Goal: Obtain resource: Obtain resource

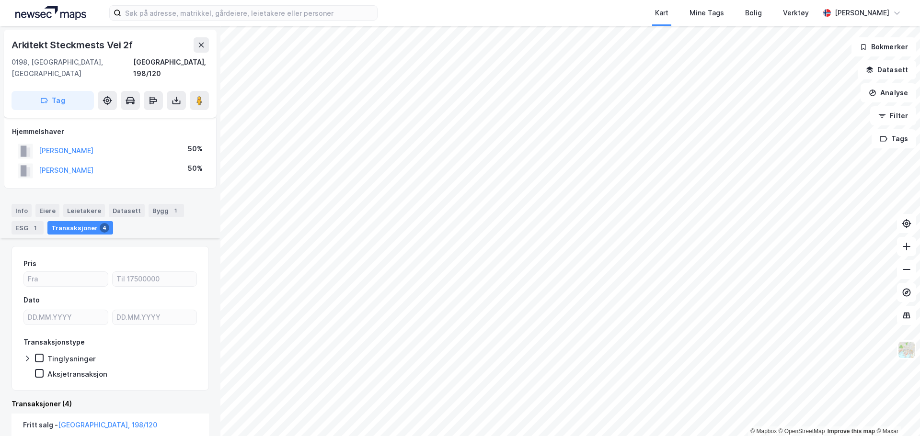
scroll to position [96, 0]
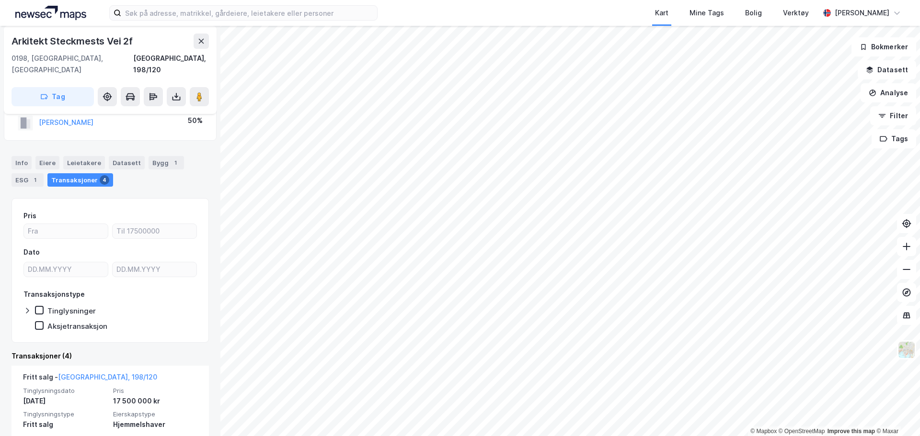
scroll to position [287, 0]
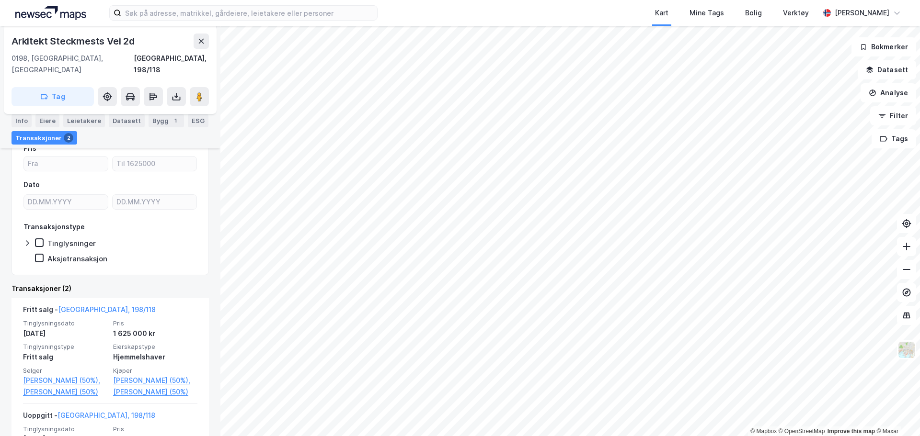
scroll to position [212, 0]
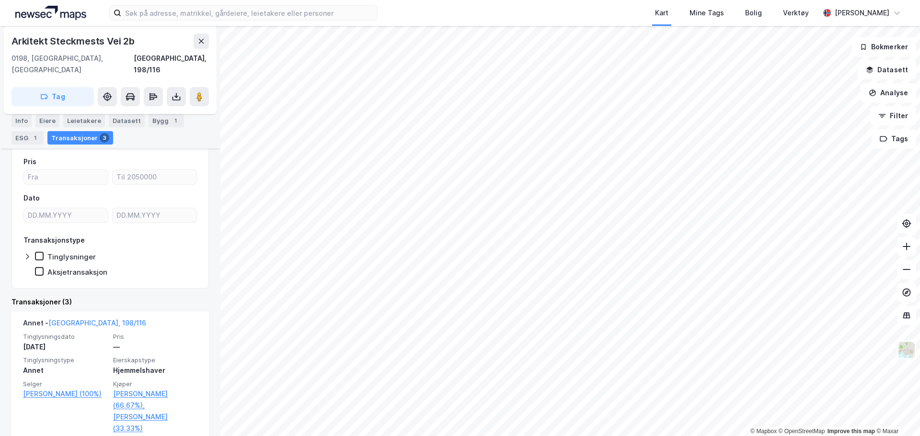
scroll to position [192, 0]
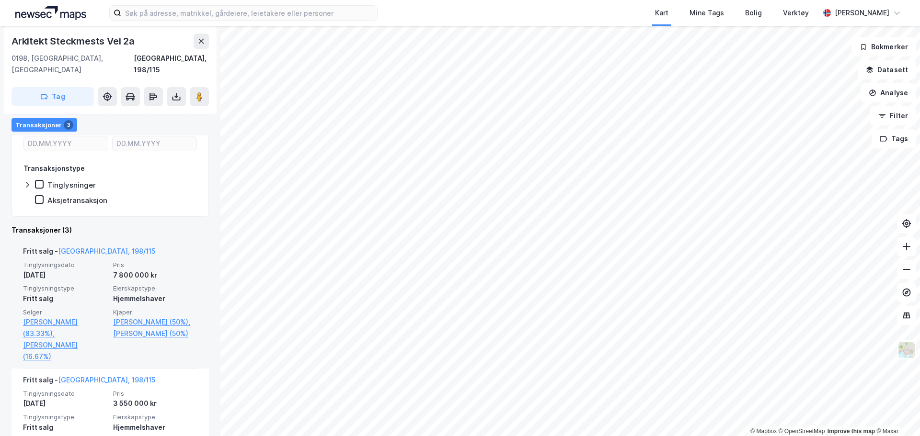
scroll to position [239, 0]
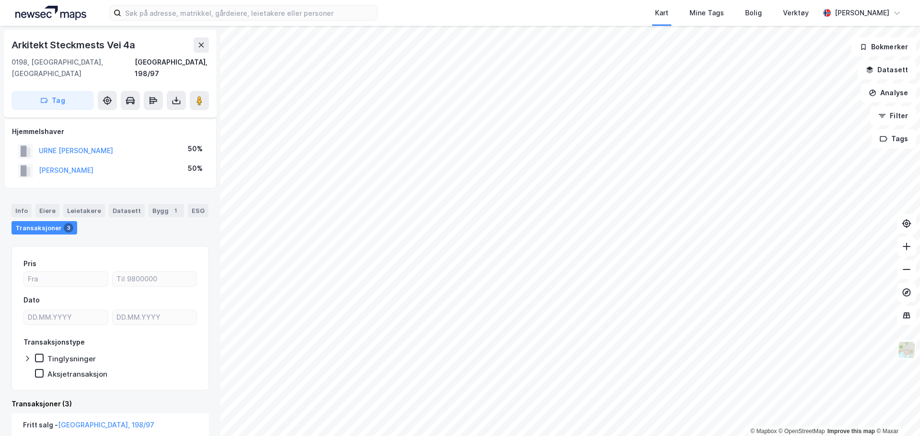
scroll to position [96, 0]
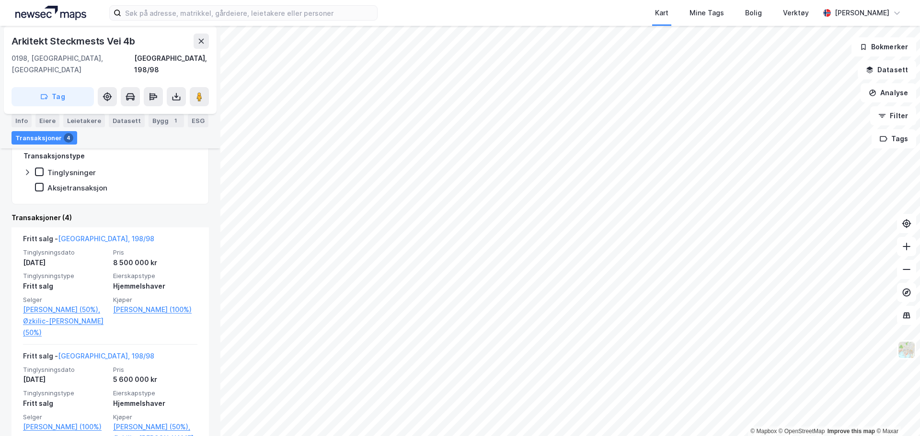
scroll to position [192, 0]
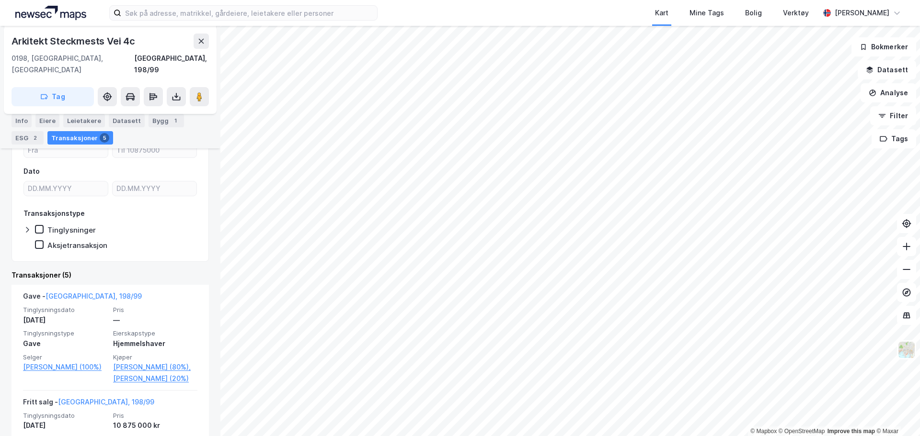
scroll to position [239, 0]
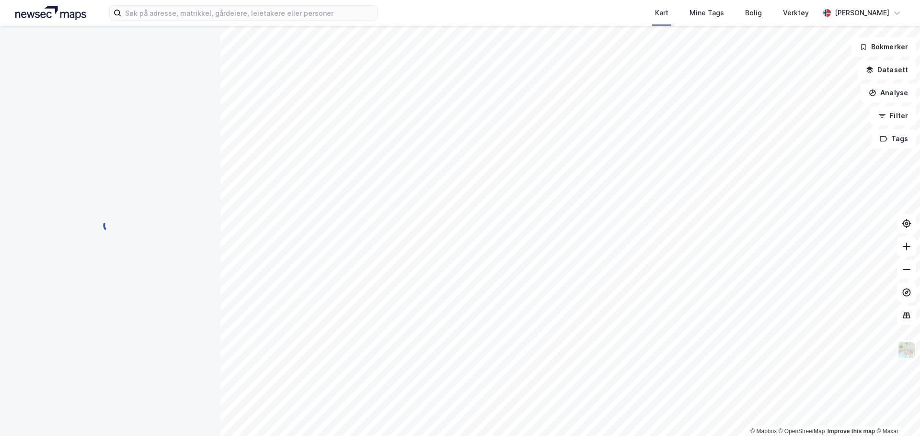
scroll to position [1, 0]
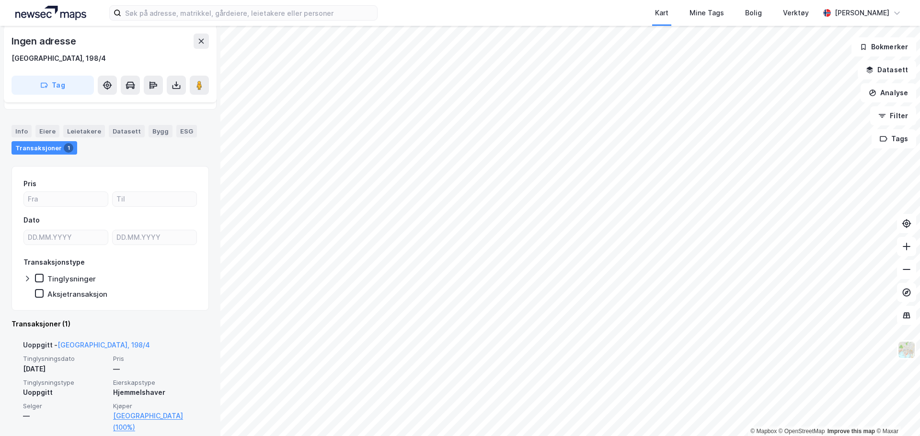
scroll to position [100, 0]
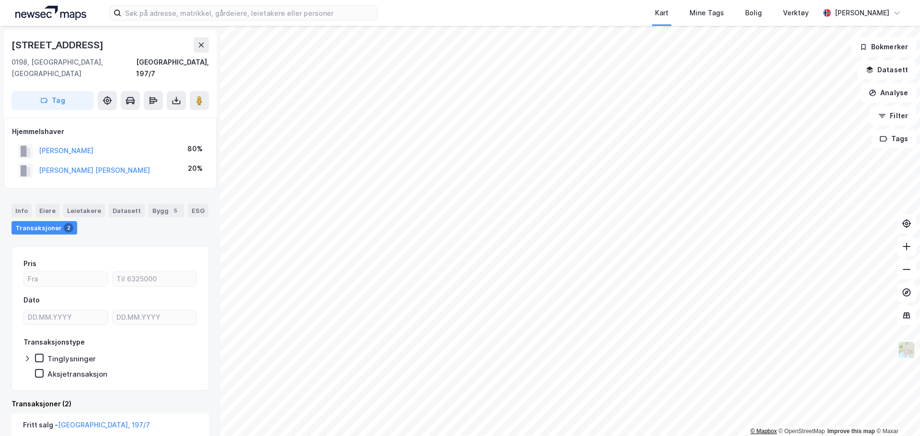
click at [755, 433] on div "© Mapbox © OpenStreetMap Improve this map © Maxar" at bounding box center [460, 231] width 920 height 410
click at [829, 436] on html "Kart Mine Tags Bolig Verktøy [PERSON_NAME] © Mapbox © OpenStreetMap Improve thi…" at bounding box center [460, 218] width 920 height 436
click at [919, 146] on html "Kart Mine Tags Bolig Verktøy [PERSON_NAME] © Mapbox © OpenStreetMap Improve thi…" at bounding box center [460, 218] width 920 height 436
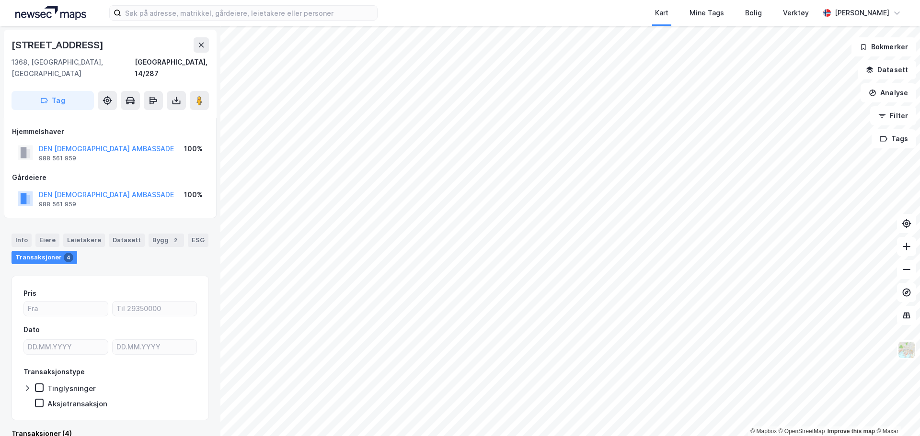
scroll to position [0, 0]
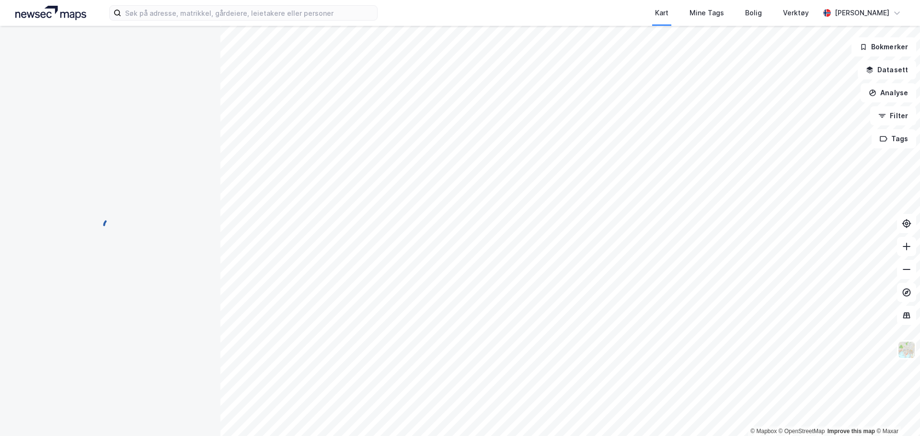
scroll to position [0, 0]
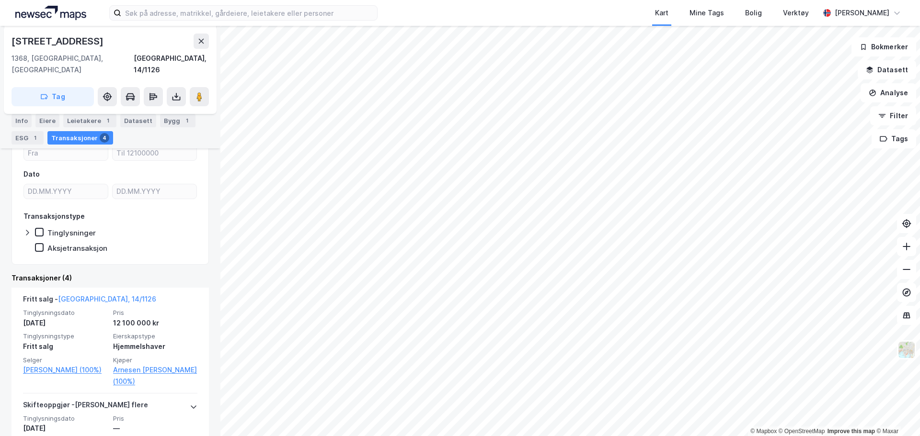
scroll to position [144, 0]
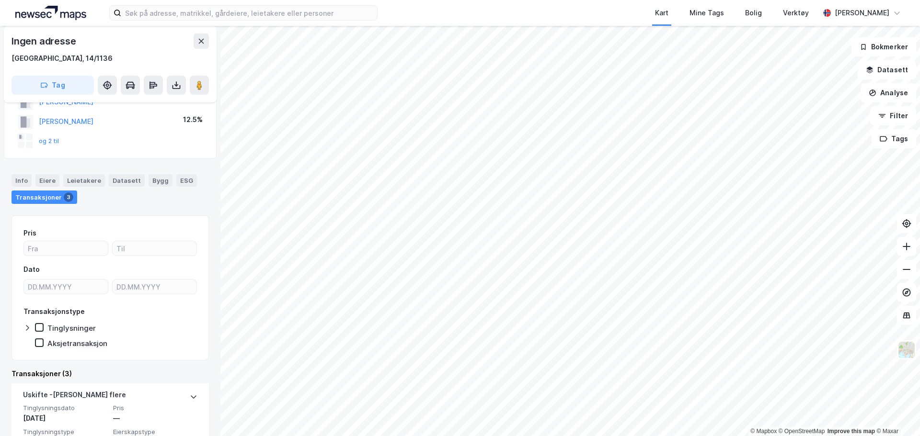
scroll to position [159, 0]
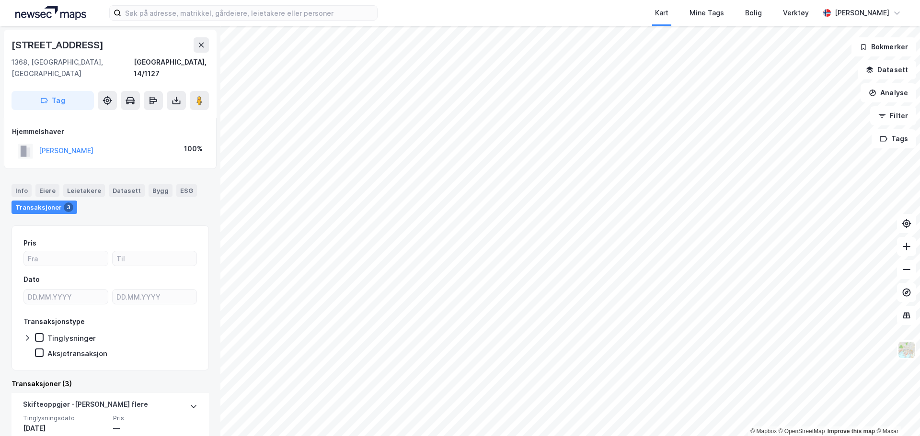
scroll to position [192, 0]
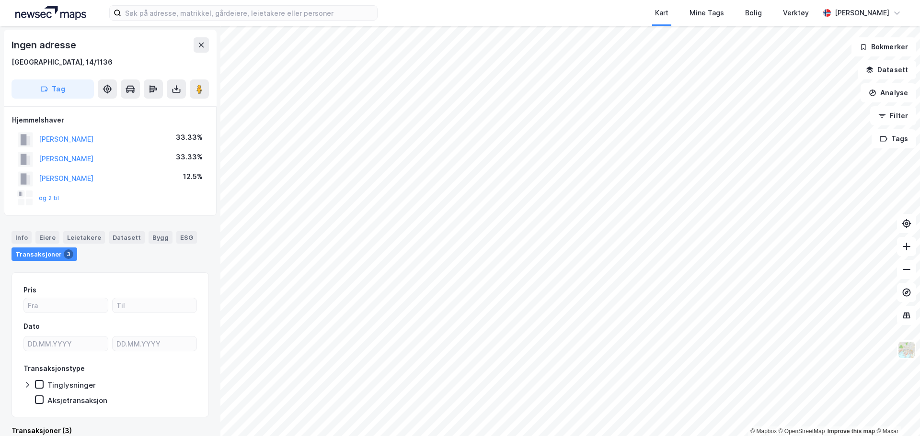
scroll to position [3, 0]
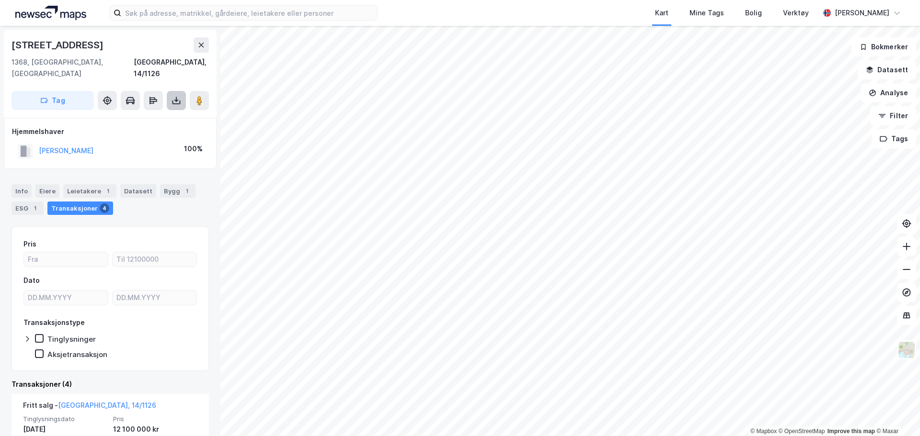
click at [178, 96] on icon at bounding box center [176, 101] width 10 height 10
click at [157, 116] on div "Last ned grunnbok" at bounding box center [129, 120] width 56 height 8
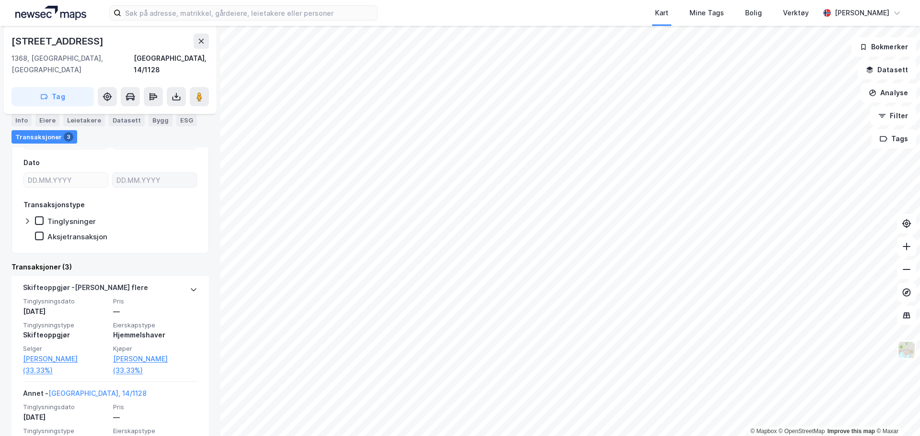
scroll to position [144, 0]
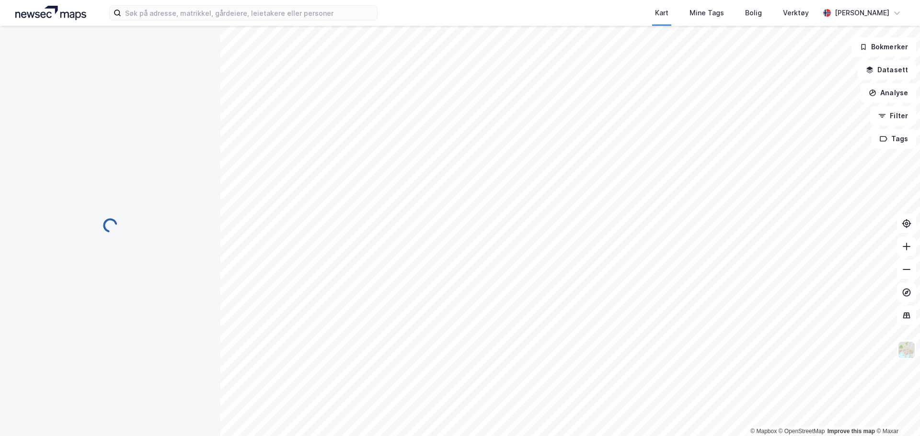
scroll to position [16, 0]
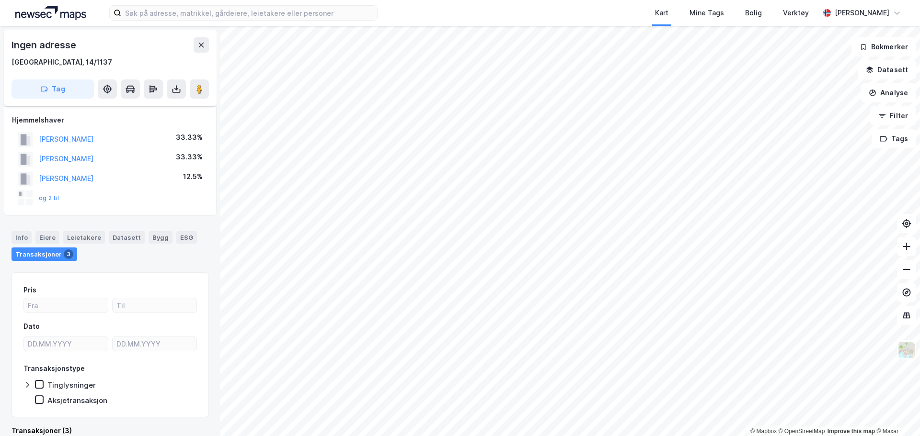
scroll to position [16, 0]
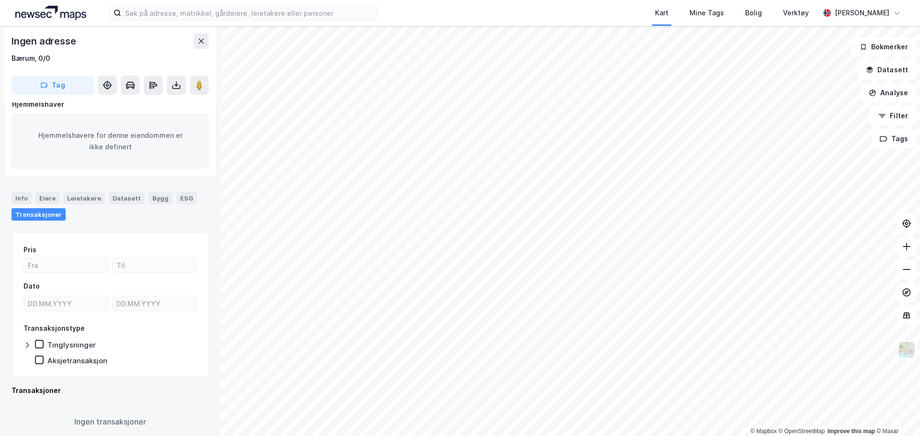
scroll to position [16, 0]
click at [148, 8] on input at bounding box center [249, 13] width 256 height 14
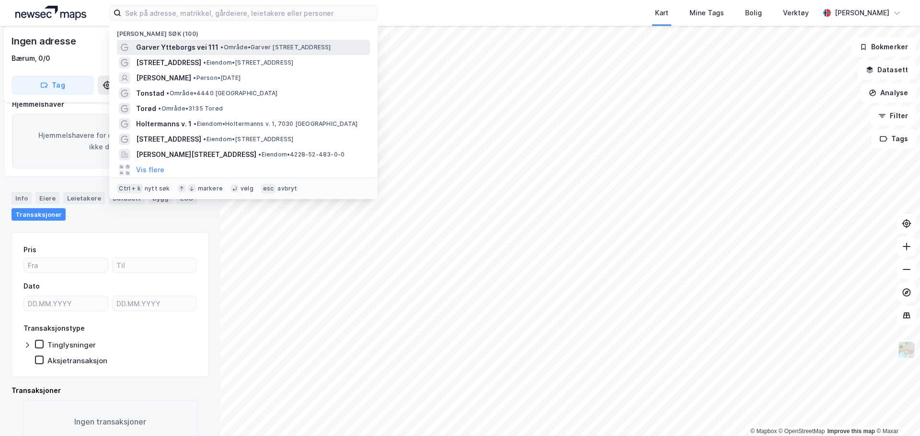
click at [205, 44] on span "Garver Ytteborgs vei 111" at bounding box center [177, 47] width 82 height 11
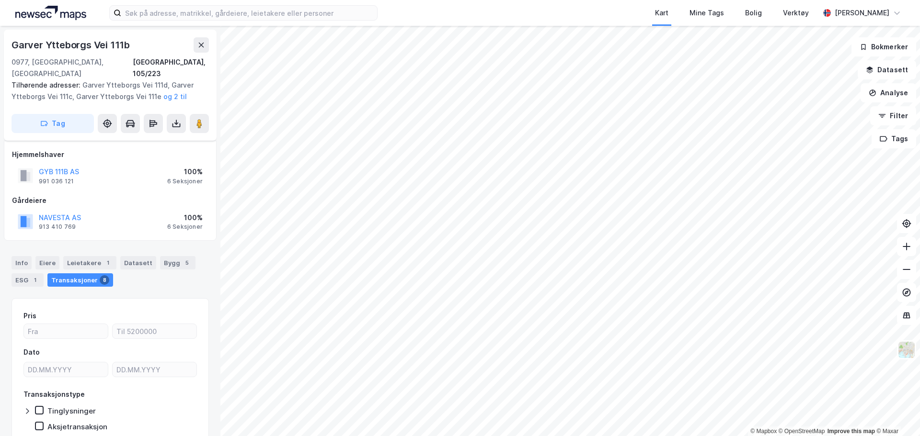
scroll to position [16, 0]
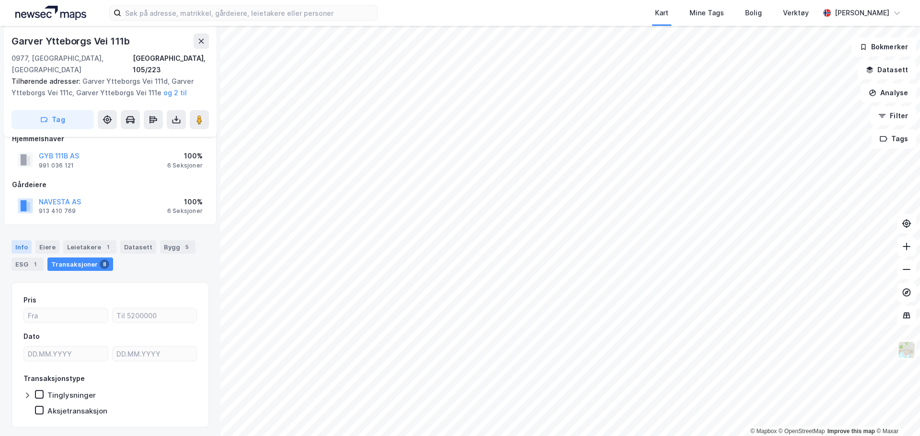
click at [23, 240] on div "Info" at bounding box center [21, 246] width 20 height 13
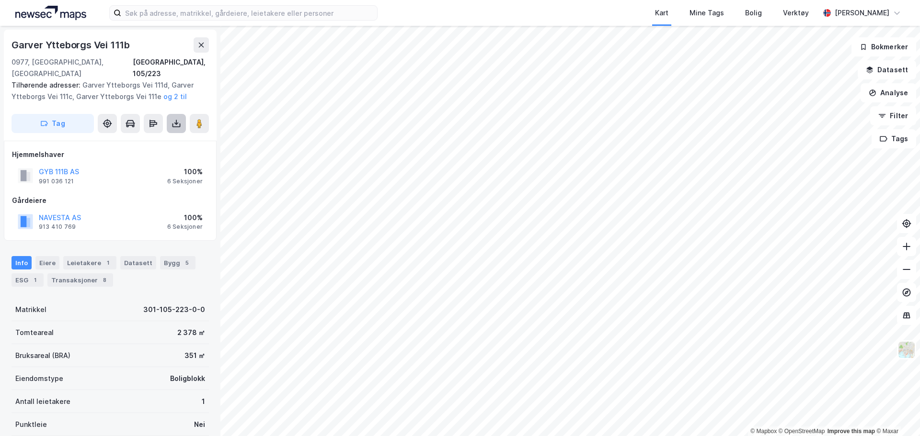
click at [181, 114] on button at bounding box center [176, 123] width 19 height 19
click at [165, 135] on div "Last ned grunnbok" at bounding box center [135, 142] width 102 height 15
